Goal: Find specific page/section: Find specific page/section

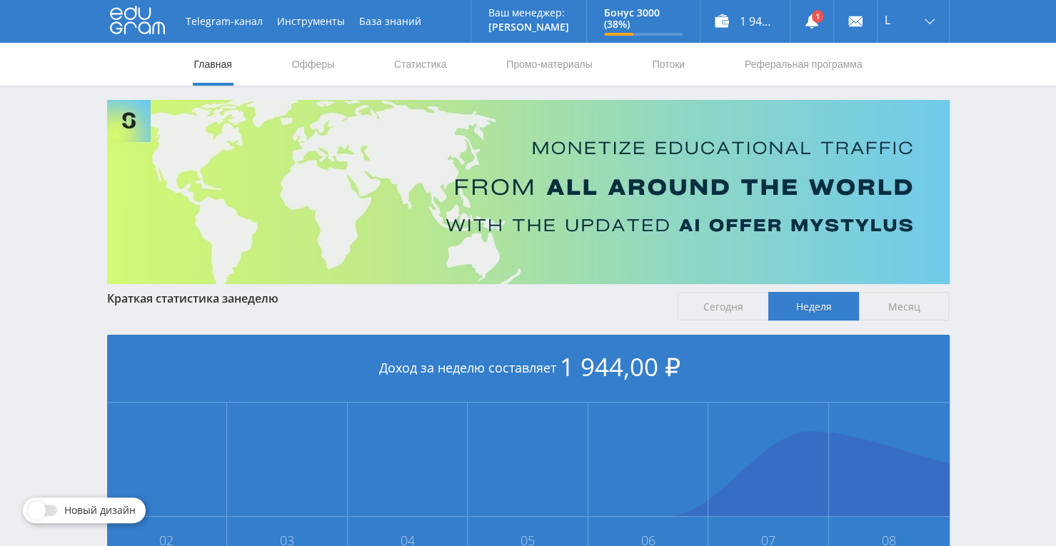
click at [978, 171] on div "Telegram-канал Инструменты База знаний Ваш менеджер: Alex Alex Online @edugram_…" at bounding box center [528, 424] width 1056 height 848
click at [808, 19] on use at bounding box center [812, 21] width 13 height 14
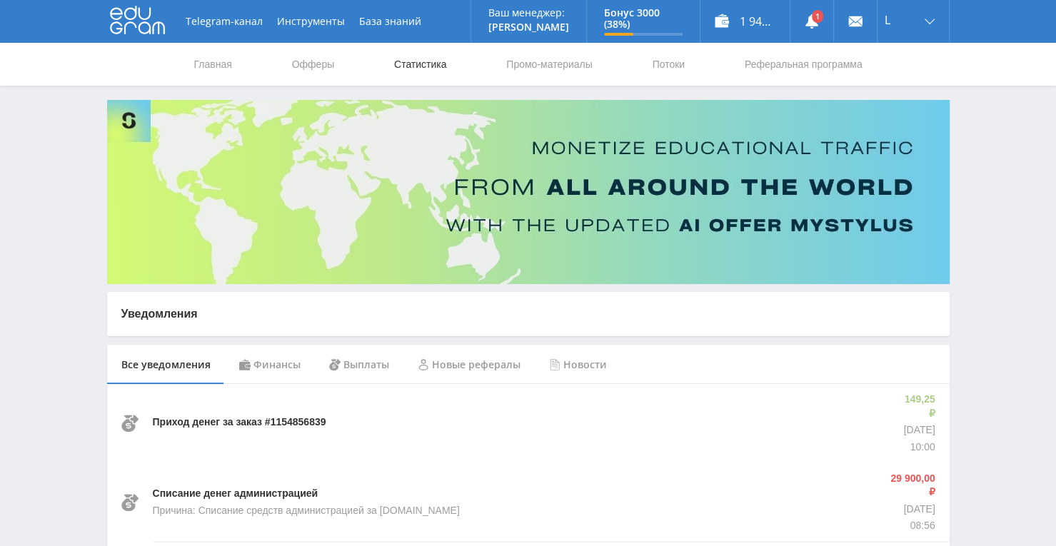
click at [422, 71] on link "Статистика" at bounding box center [421, 64] width 56 height 43
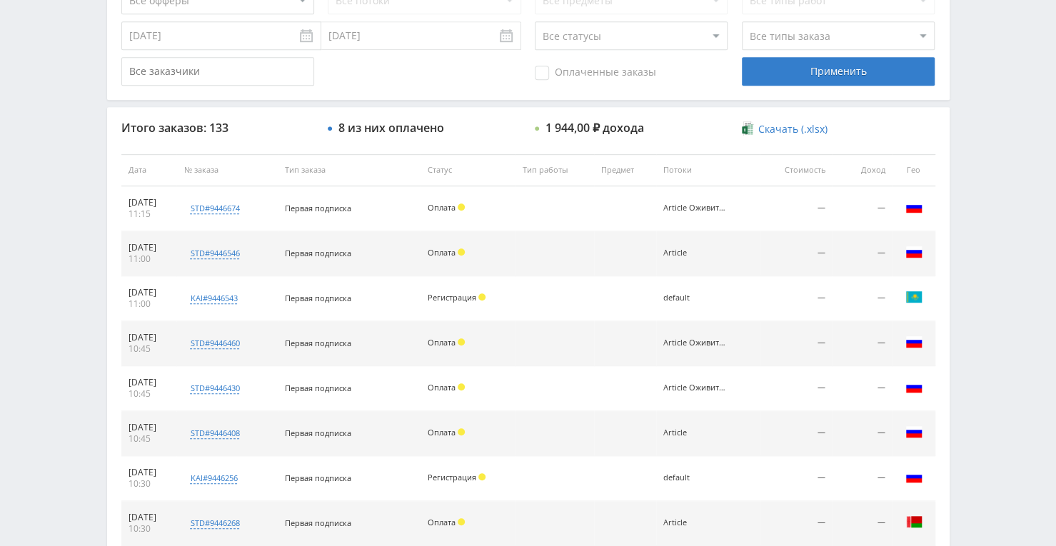
scroll to position [429, 0]
